Goal: Information Seeking & Learning: Learn about a topic

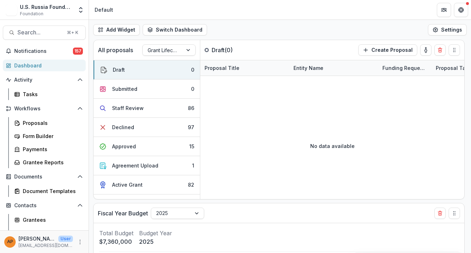
scroll to position [9, 0]
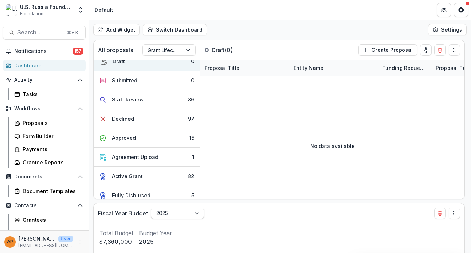
select select "******"
click at [34, 35] on span "Search..." at bounding box center [39, 32] width 45 height 7
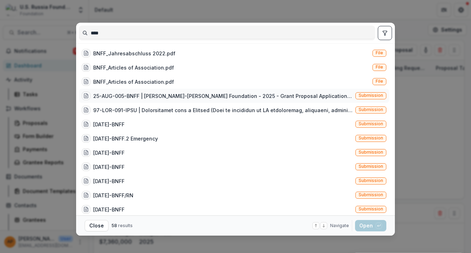
type input "****"
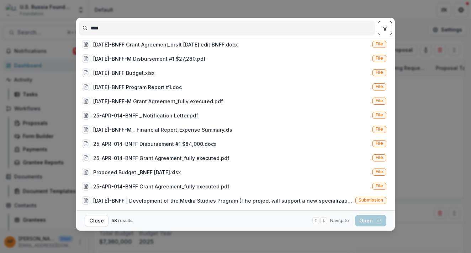
scroll to position [658, 0]
click at [181, 202] on div "[DATE]-BNFF | Development of the Media Studies Program (The project will suppor…" at bounding box center [222, 200] width 259 height 7
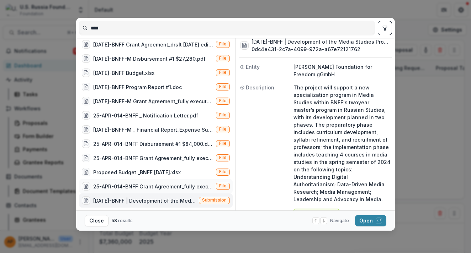
click at [163, 185] on div "25-APR-014-BNFF Grant Agreement_fully executed.pdf" at bounding box center [153, 186] width 120 height 7
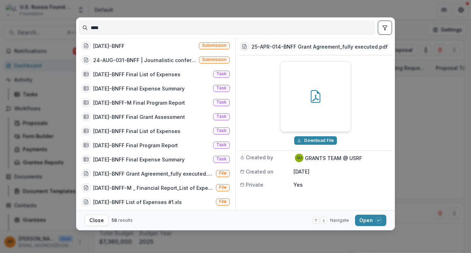
scroll to position [129, 0]
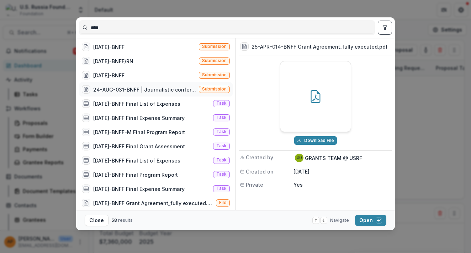
click at [158, 91] on div "24-AUG-031-BNFF | Journalistic conference: RESISTANCE, SURVIVAL AND DEVELOPMENT…" at bounding box center [144, 89] width 103 height 7
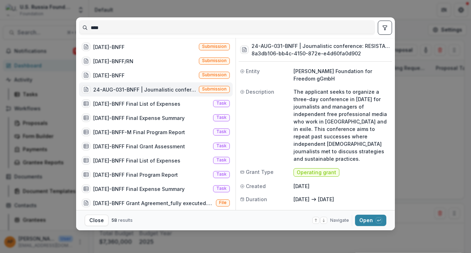
select select "******"
click at [160, 77] on div "[DATE]-BNFF Submission" at bounding box center [156, 75] width 154 height 14
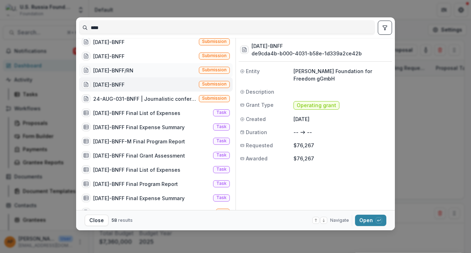
scroll to position [111, 0]
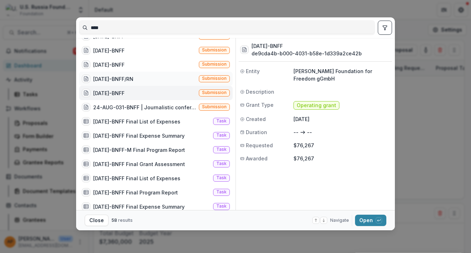
click at [146, 78] on div "[DATE]-BNFF/RN Submission" at bounding box center [156, 79] width 154 height 14
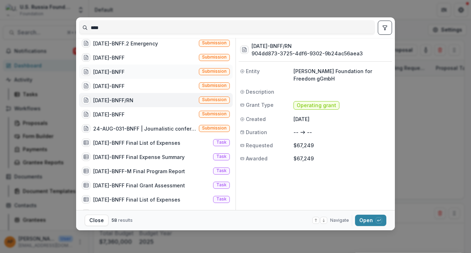
scroll to position [93, 0]
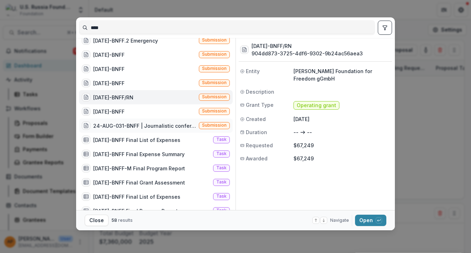
click at [141, 132] on div "24-AUG-031-BNFF | Journalistic conference: RESISTANCE, SURVIVAL AND DEVELOPMENT…" at bounding box center [156, 126] width 154 height 14
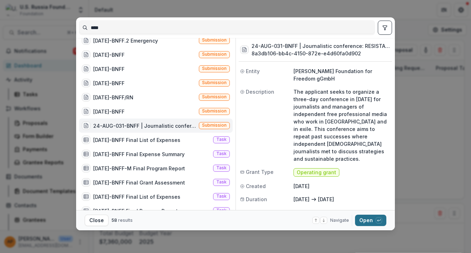
click at [372, 219] on button "Open with enter key" at bounding box center [370, 220] width 31 height 11
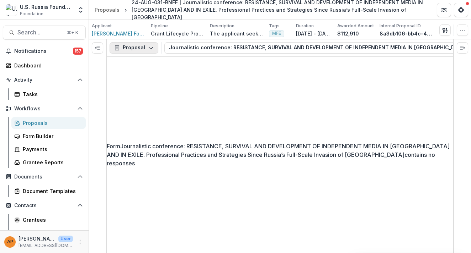
click at [146, 52] on button "Proposal" at bounding box center [133, 47] width 49 height 11
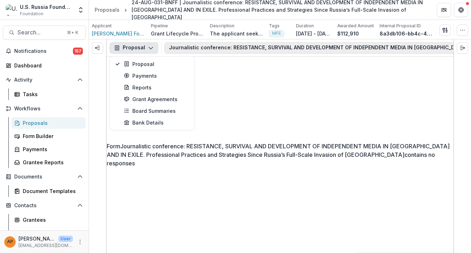
click at [179, 52] on button "Journalistic conference: RESISTANCE, SURVIVAL AND DEVELOPMENT OF INDEPENDENT ME…" at bounding box center [465, 47] width 602 height 11
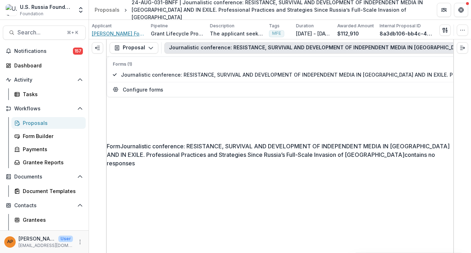
click at [117, 35] on span "[PERSON_NAME] Foundation for Freedom gGmbH" at bounding box center [118, 33] width 53 height 7
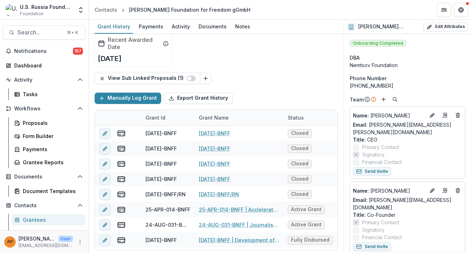
scroll to position [45, 0]
click at [210, 31] on div "Documents" at bounding box center [212, 26] width 34 height 10
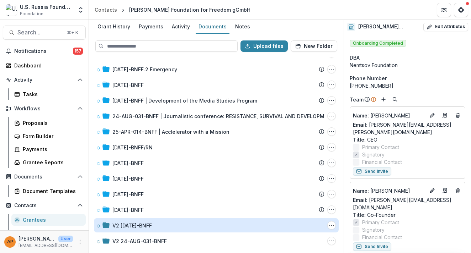
scroll to position [15, 0]
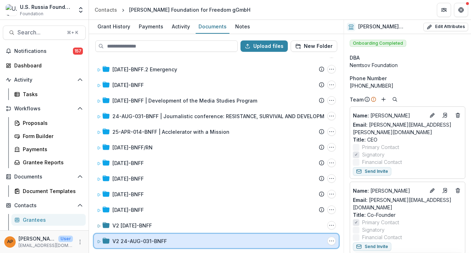
click at [149, 237] on div "V2 24-AUG-031-BNFF Folder Options Rename Add Subfolder Delete" at bounding box center [216, 241] width 245 height 14
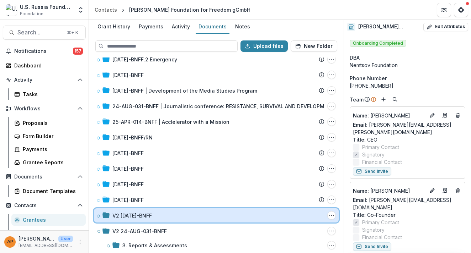
click at [153, 221] on div "V2 [DATE]-BNFF Folder Options Rename Add Subfolder Delete" at bounding box center [216, 216] width 245 height 14
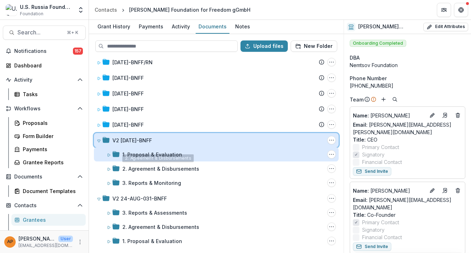
scroll to position [101, 0]
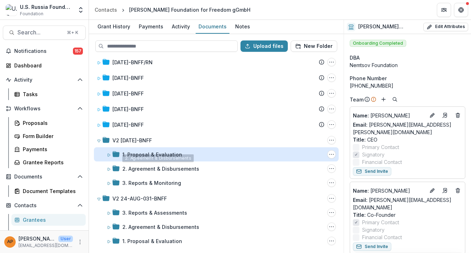
click at [155, 155] on div "1. Proposal & Evaluation" at bounding box center [152, 154] width 60 height 7
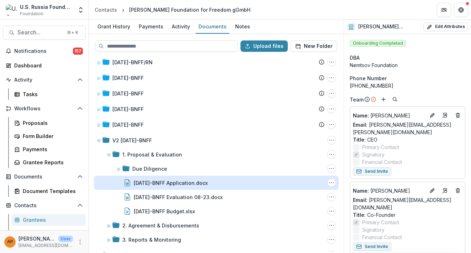
click at [166, 180] on div "[DATE]-BNFF Application.docx" at bounding box center [171, 182] width 74 height 7
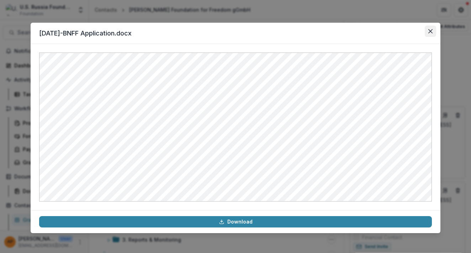
click at [431, 34] on button "Close" at bounding box center [429, 31] width 11 height 11
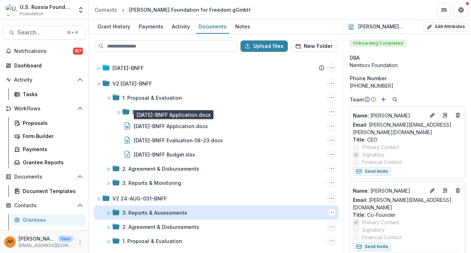
scroll to position [157, 0]
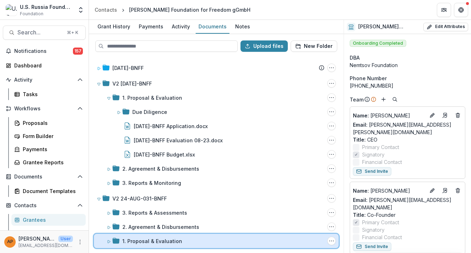
click at [173, 237] on div "1. Proposal & Evaluation Folder Options Rename Add Subfolder Delete" at bounding box center [216, 241] width 245 height 14
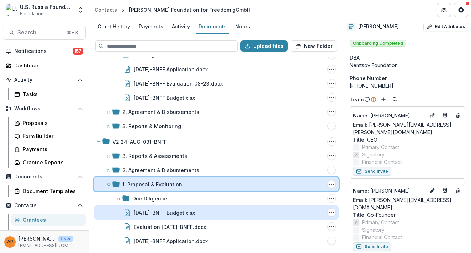
scroll to position [214, 0]
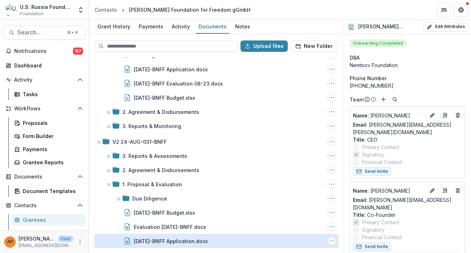
click at [199, 239] on div "[DATE]-BNFF Application.docx" at bounding box center [171, 241] width 74 height 7
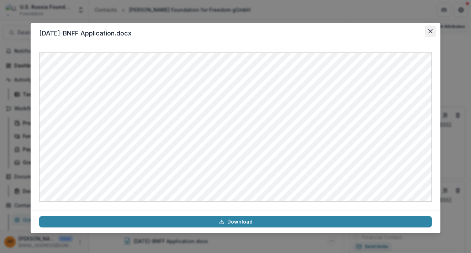
click at [432, 33] on button "Close" at bounding box center [429, 31] width 11 height 11
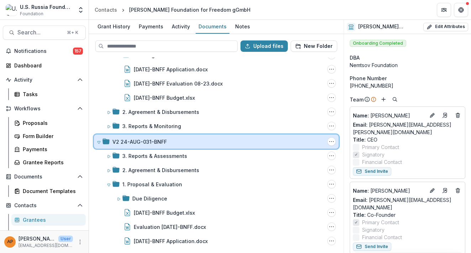
click at [201, 147] on div "V2 24-AUG-031-BNFF Folder Options Rename Add Subfolder Delete" at bounding box center [216, 142] width 245 height 14
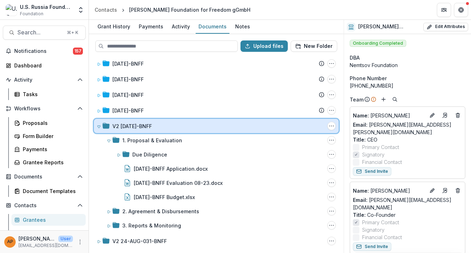
click at [196, 132] on div "V2 [DATE]-BNFF Folder Options Rename Add Subfolder Delete" at bounding box center [216, 126] width 245 height 14
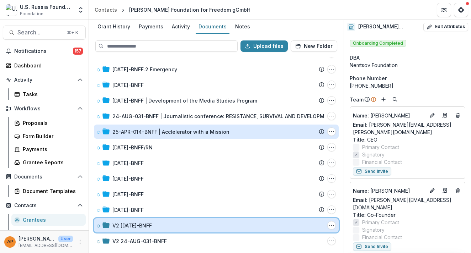
scroll to position [0, 0]
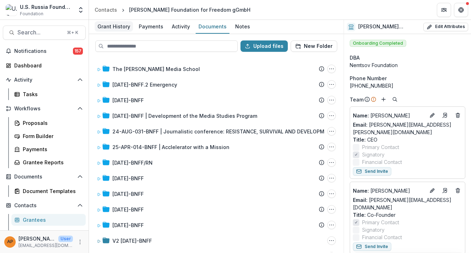
click at [125, 27] on div "Grant History" at bounding box center [114, 26] width 38 height 10
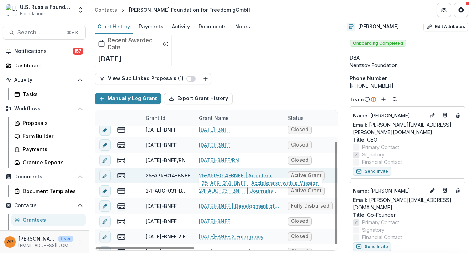
scroll to position [32, 0]
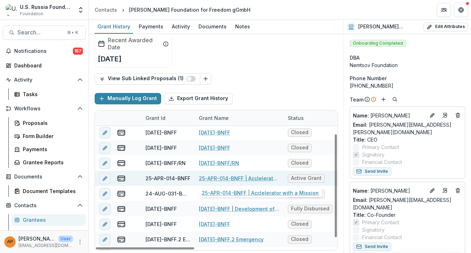
click at [250, 180] on link "25-APR-014-BNFF | Acclelerator with a Mission" at bounding box center [239, 178] width 80 height 7
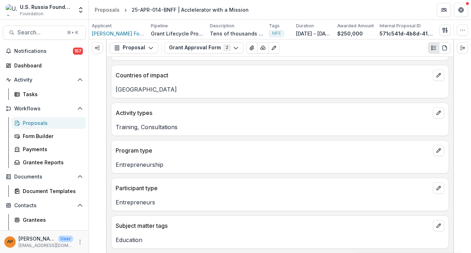
scroll to position [205, 0]
click at [195, 49] on button "Grant Approval Form 2" at bounding box center [203, 47] width 79 height 11
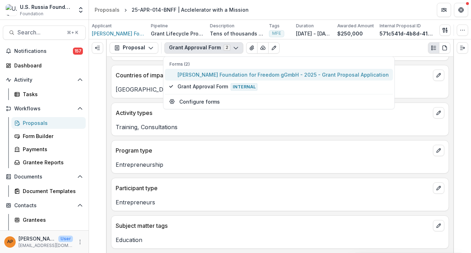
click at [209, 74] on span "[PERSON_NAME] Foundation for Freedom gGmbH - 2025 - Grant Proposal Application" at bounding box center [282, 74] width 211 height 7
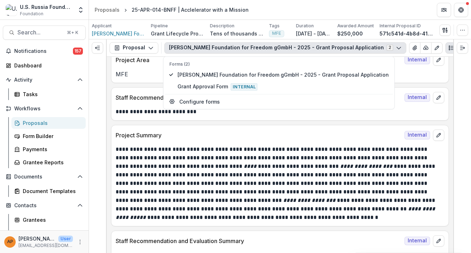
click at [216, 186] on p "**********" at bounding box center [279, 183] width 326 height 77
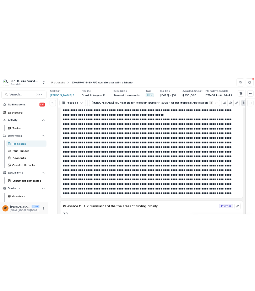
scroll to position [515, 0]
